Goal: Task Accomplishment & Management: Manage account settings

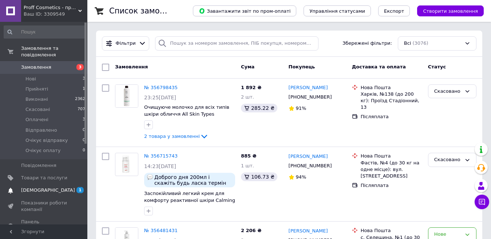
click at [20, 187] on span at bounding box center [10, 190] width 21 height 7
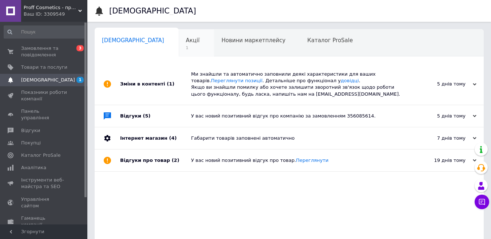
click at [186, 46] on span "1" at bounding box center [193, 47] width 14 height 5
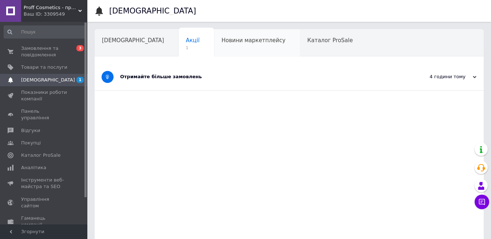
click at [221, 40] on span "Новини маркетплейсу" at bounding box center [253, 40] width 64 height 7
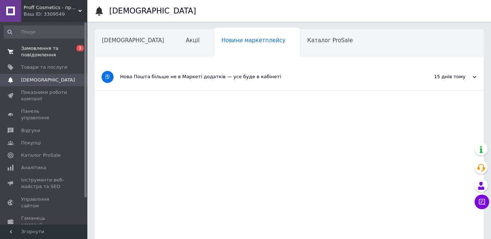
click at [44, 55] on span "Замовлення та повідомлення" at bounding box center [44, 51] width 46 height 13
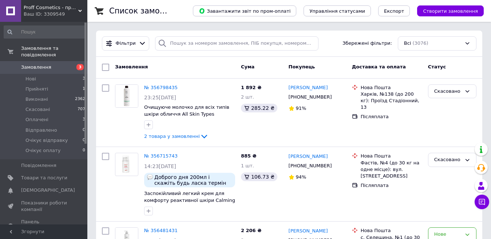
click at [41, 64] on span "Замовлення" at bounding box center [36, 67] width 30 height 7
